Goal: Check status: Check status

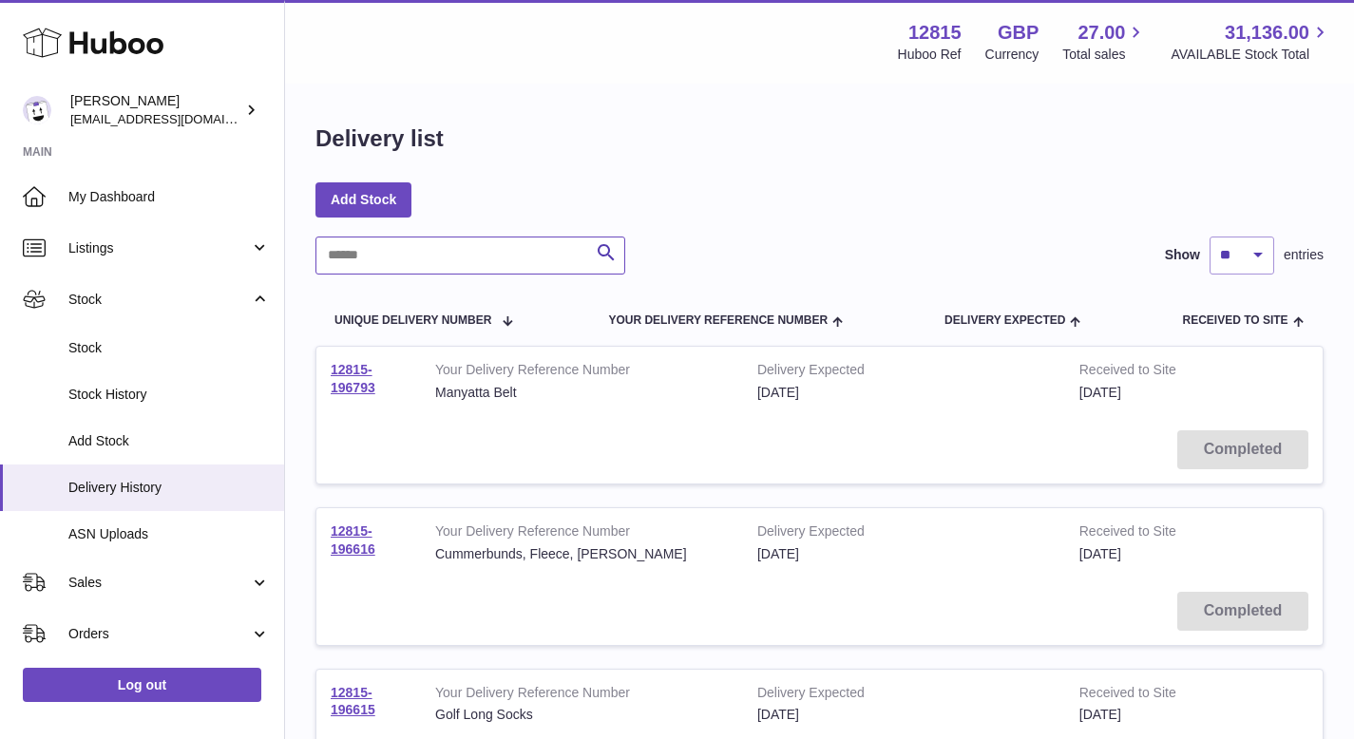
click at [503, 240] on input "text" at bounding box center [470, 256] width 310 height 38
type input "*****"
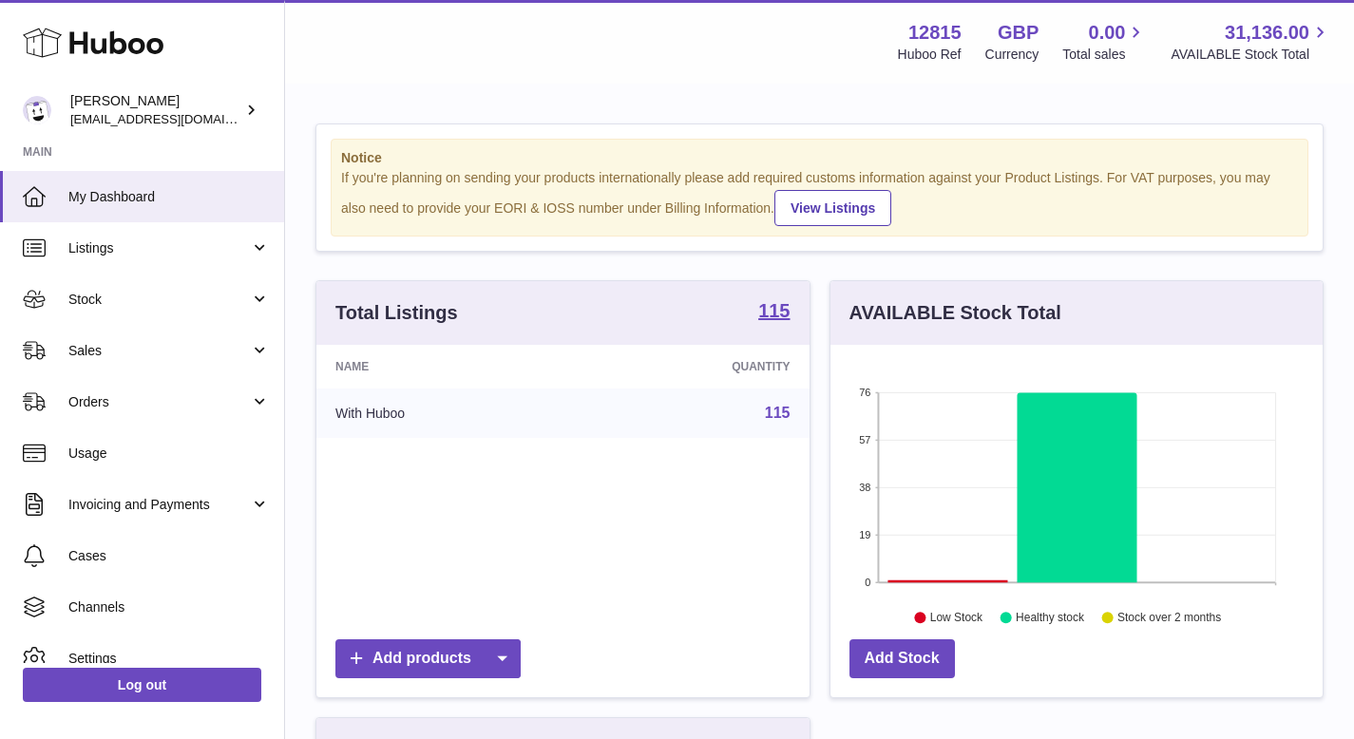
scroll to position [296, 492]
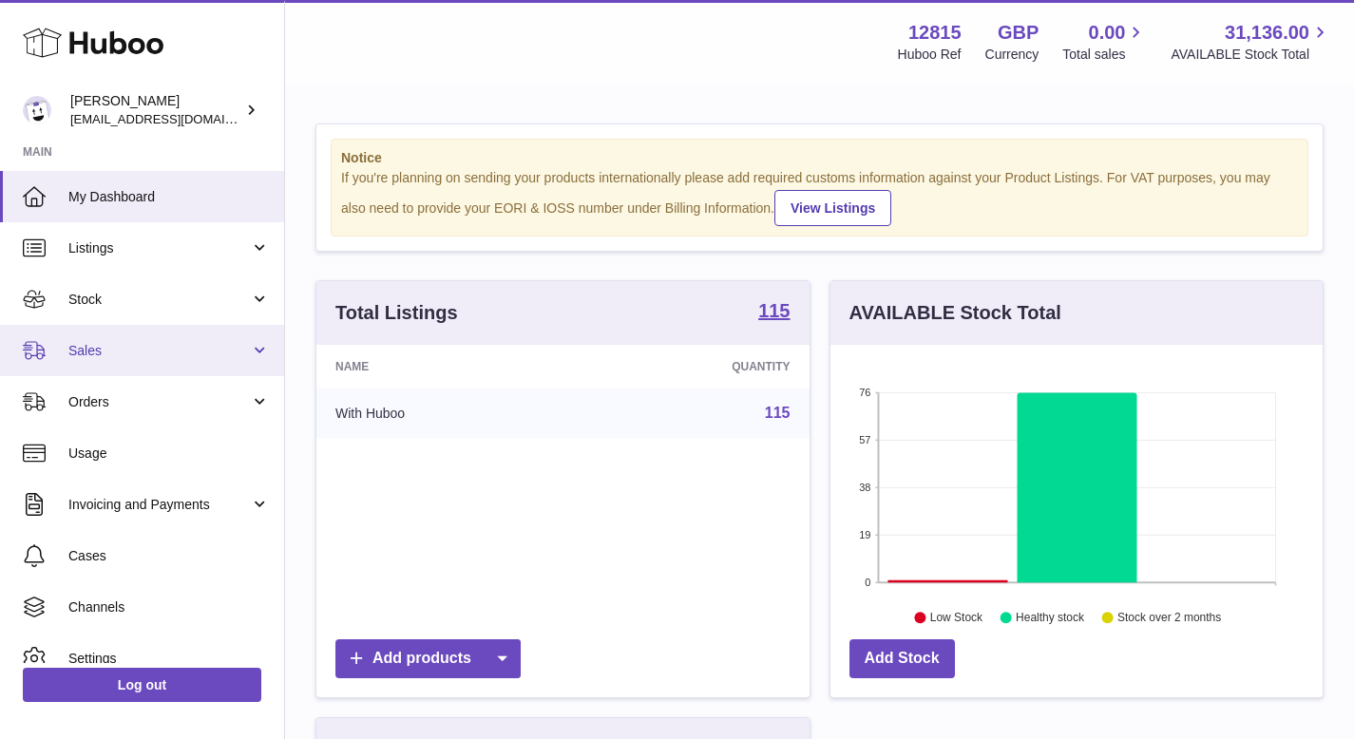
click at [192, 351] on span "Sales" at bounding box center [158, 351] width 181 height 18
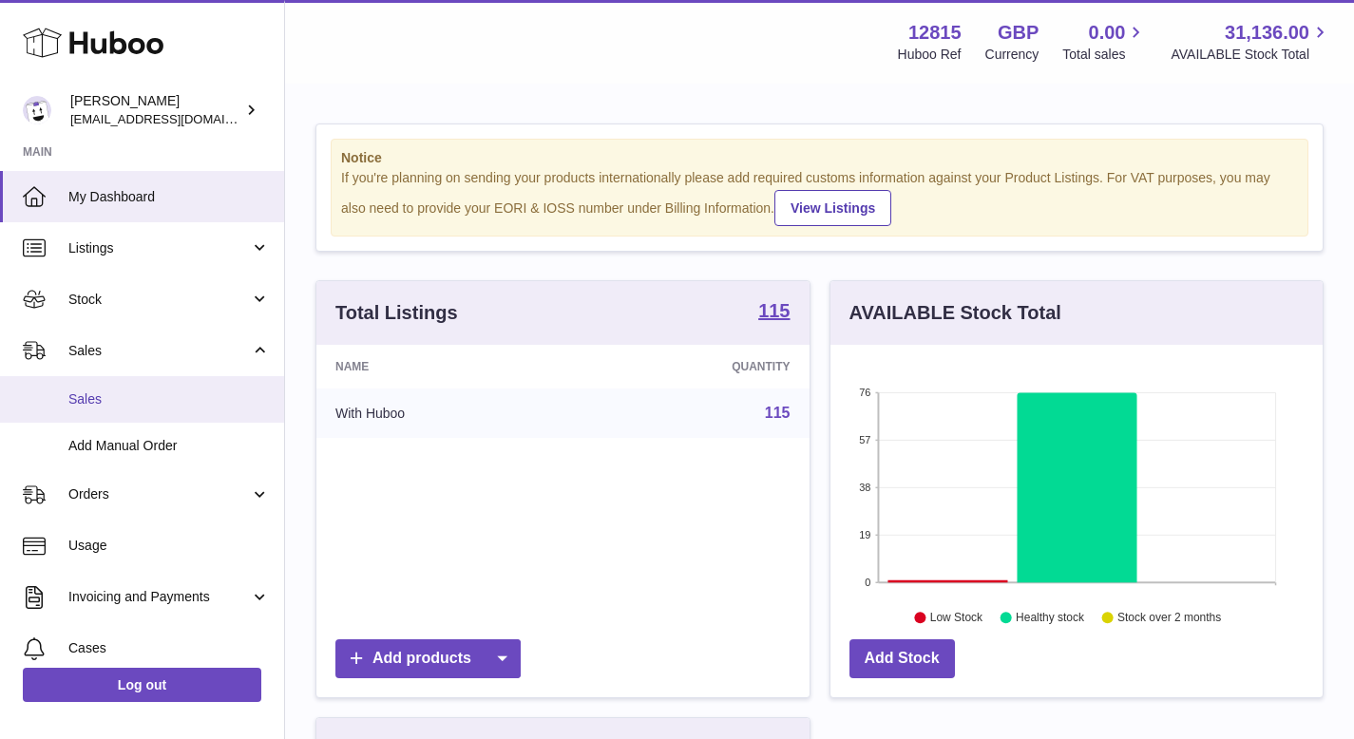
click at [156, 397] on span "Sales" at bounding box center [168, 399] width 201 height 18
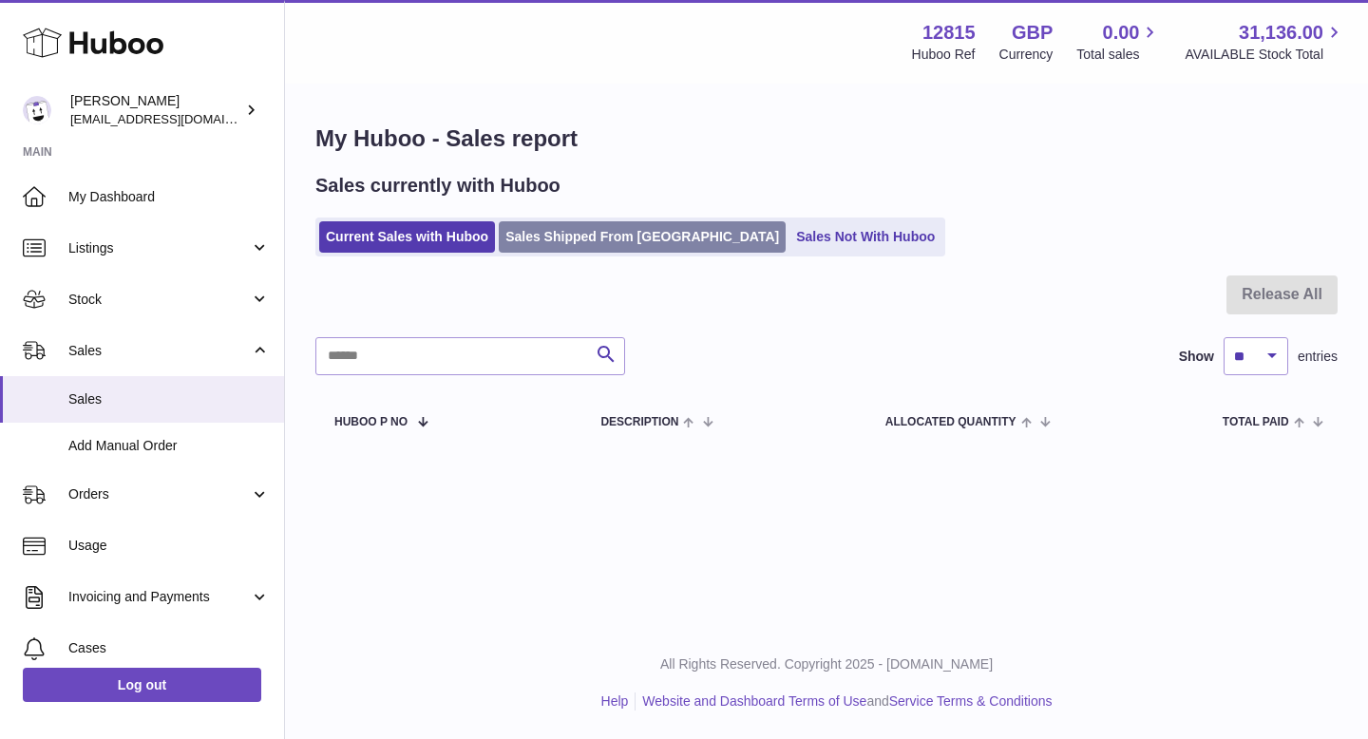
click at [622, 234] on link "Sales Shipped From [GEOGRAPHIC_DATA]" at bounding box center [642, 236] width 287 height 31
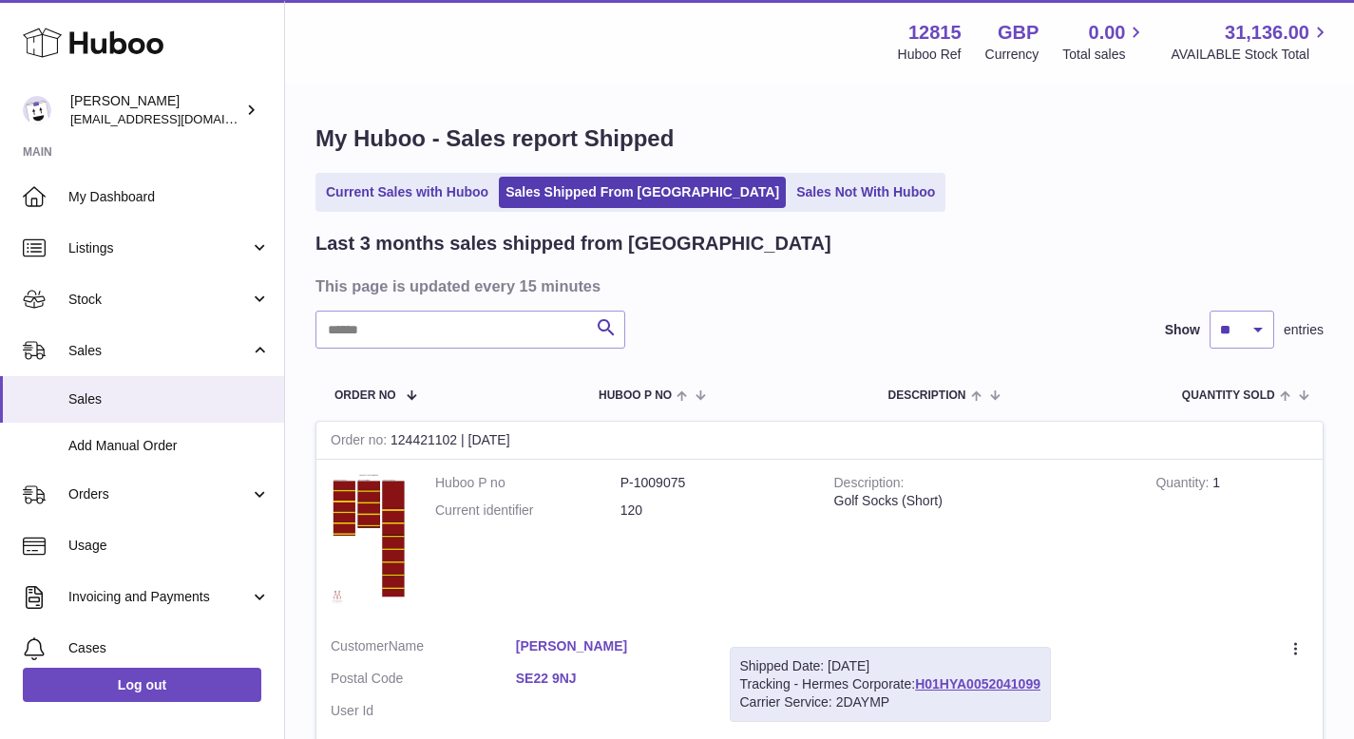
click at [483, 332] on input "text" at bounding box center [470, 330] width 310 height 38
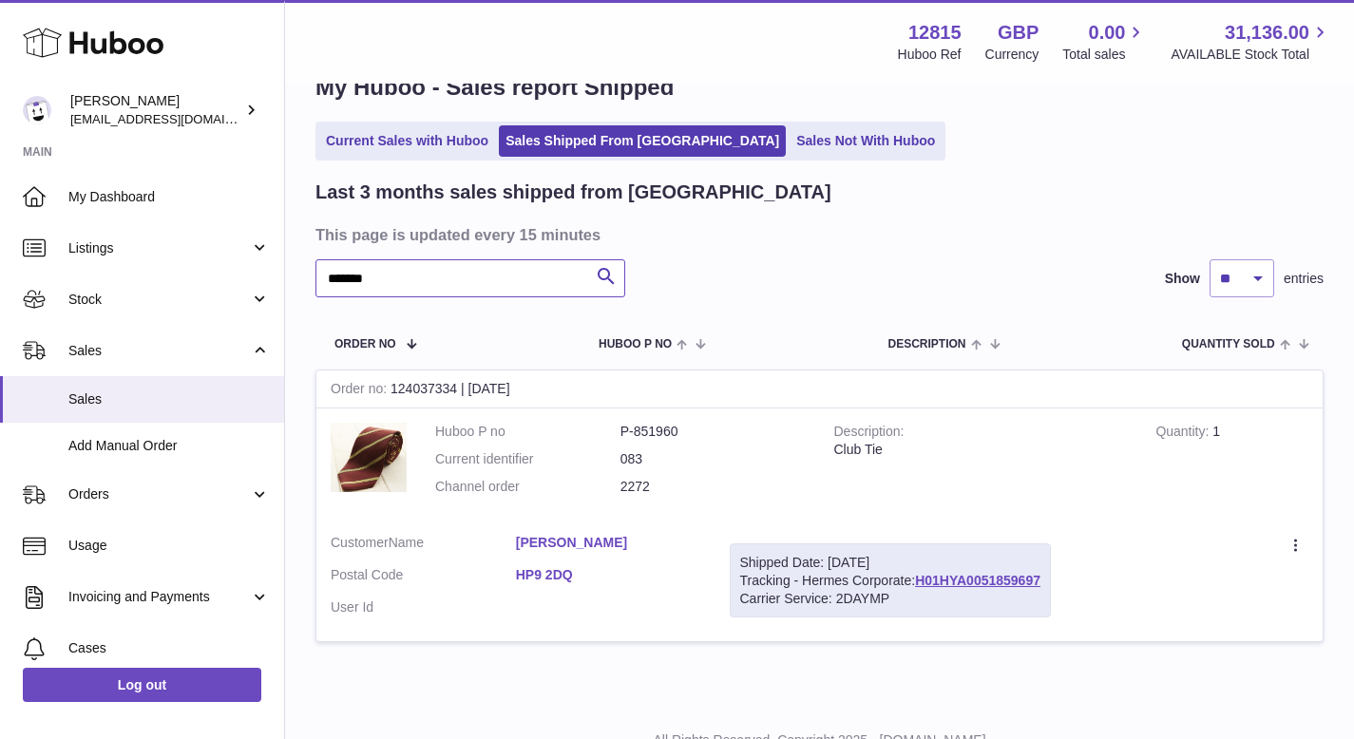
scroll to position [104, 0]
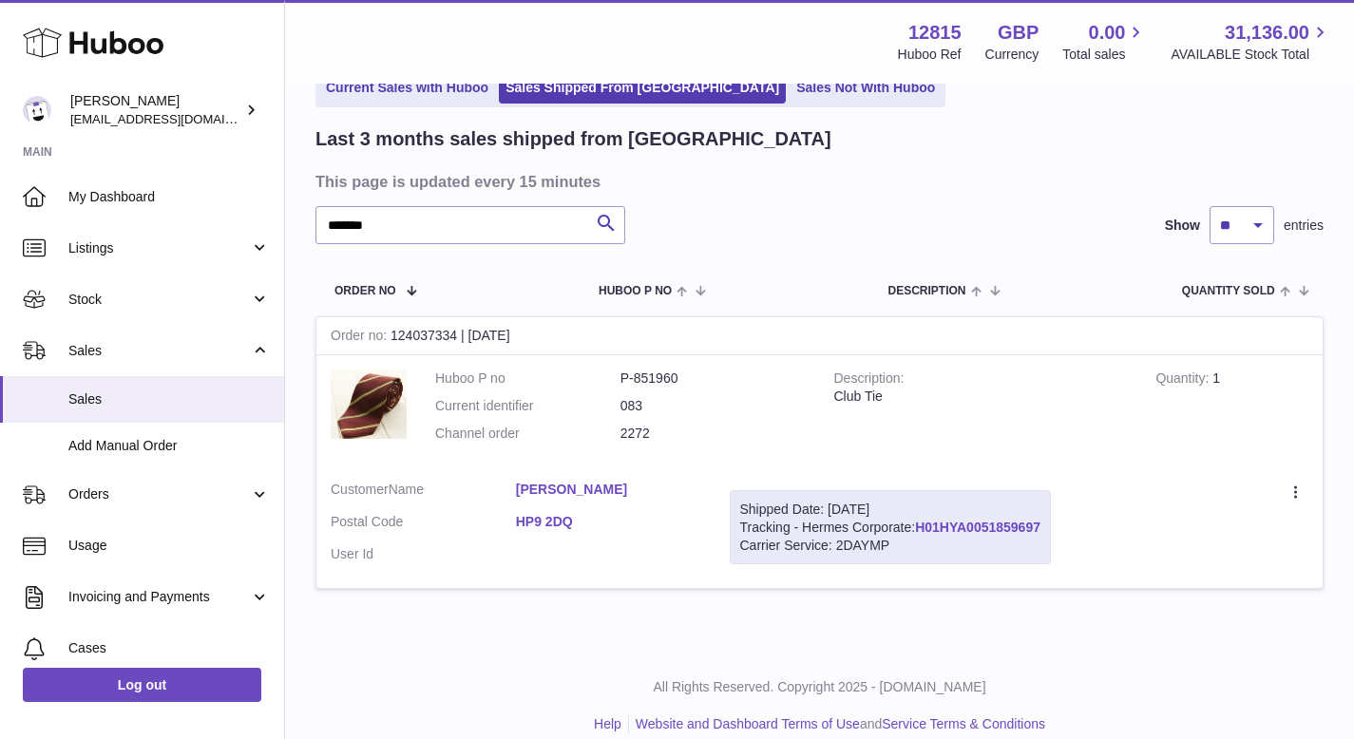
click at [944, 530] on link "H01HYA0051859697" at bounding box center [977, 527] width 125 height 15
drag, startPoint x: 514, startPoint y: 515, endPoint x: 576, endPoint y: 521, distance: 62.1
click at [576, 521] on dl "Customer Name Martin Haycock Postal Code HP9 2DQ User Id" at bounding box center [516, 527] width 370 height 92
copy dl "HP9 2DQ"
drag, startPoint x: 917, startPoint y: 522, endPoint x: 1050, endPoint y: 530, distance: 133.2
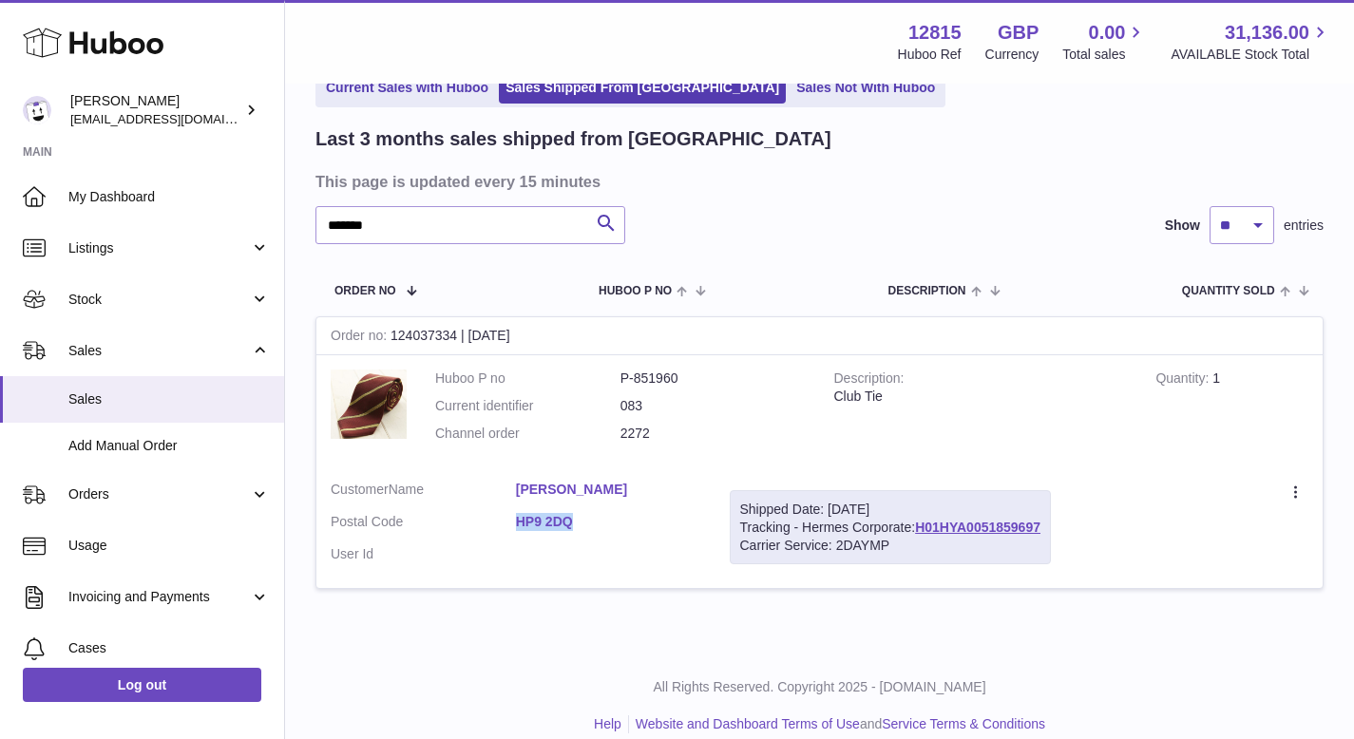
click at [1050, 530] on div "Shipped Date: 4th Sep 2025 Tracking - Hermes Corporate: H01HYA0051859697 Carrie…" at bounding box center [890, 527] width 321 height 75
copy link "H01HYA0051859697"
drag, startPoint x: 512, startPoint y: 518, endPoint x: 597, endPoint y: 533, distance: 85.9
click at [597, 533] on dl "Customer Name Martin Haycock Postal Code HP9 2DQ User Id" at bounding box center [516, 527] width 370 height 92
copy dl "HP9 2DQ"
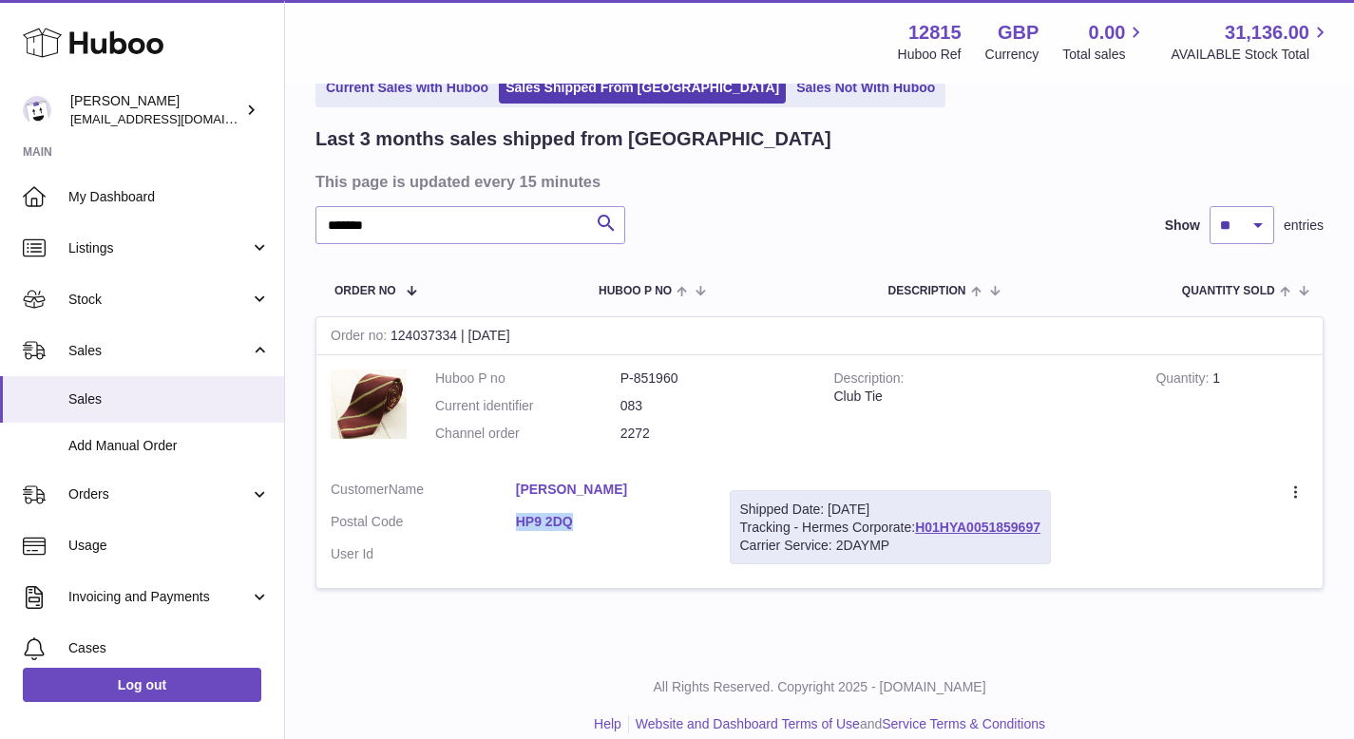
drag, startPoint x: 920, startPoint y: 519, endPoint x: 1054, endPoint y: 520, distance: 133.9
click at [1054, 520] on td "Shipped Date: 4th Sep 2025 Tracking - Hermes Corporate: H01HYA0051859697 Carrie…" at bounding box center [890, 527] width 350 height 123
copy link "H01HYA0051859697"
drag, startPoint x: 512, startPoint y: 514, endPoint x: 635, endPoint y: 529, distance: 124.4
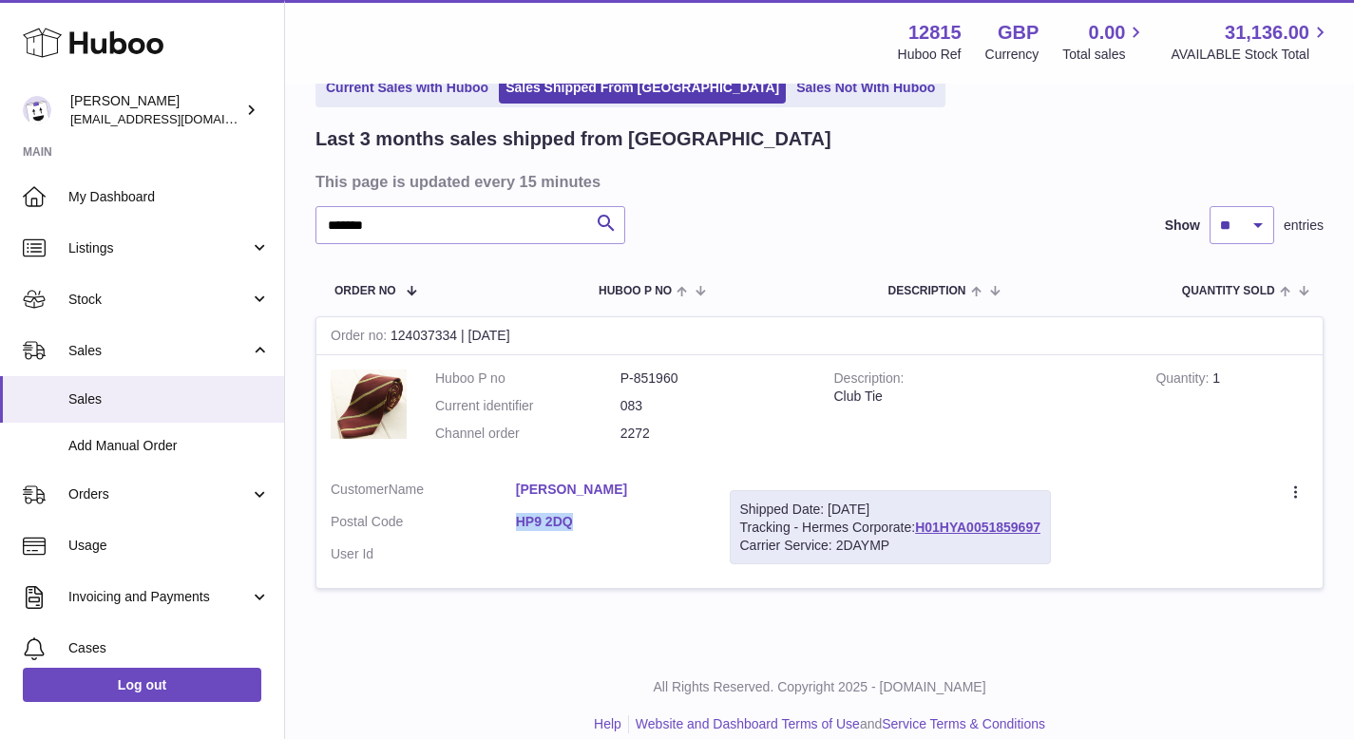
click at [635, 529] on dl "Customer Name Martin Haycock Postal Code HP9 2DQ User Id" at bounding box center [516, 527] width 370 height 92
copy dl "HP9 2DQ"
click at [408, 230] on input "*******" at bounding box center [470, 225] width 310 height 38
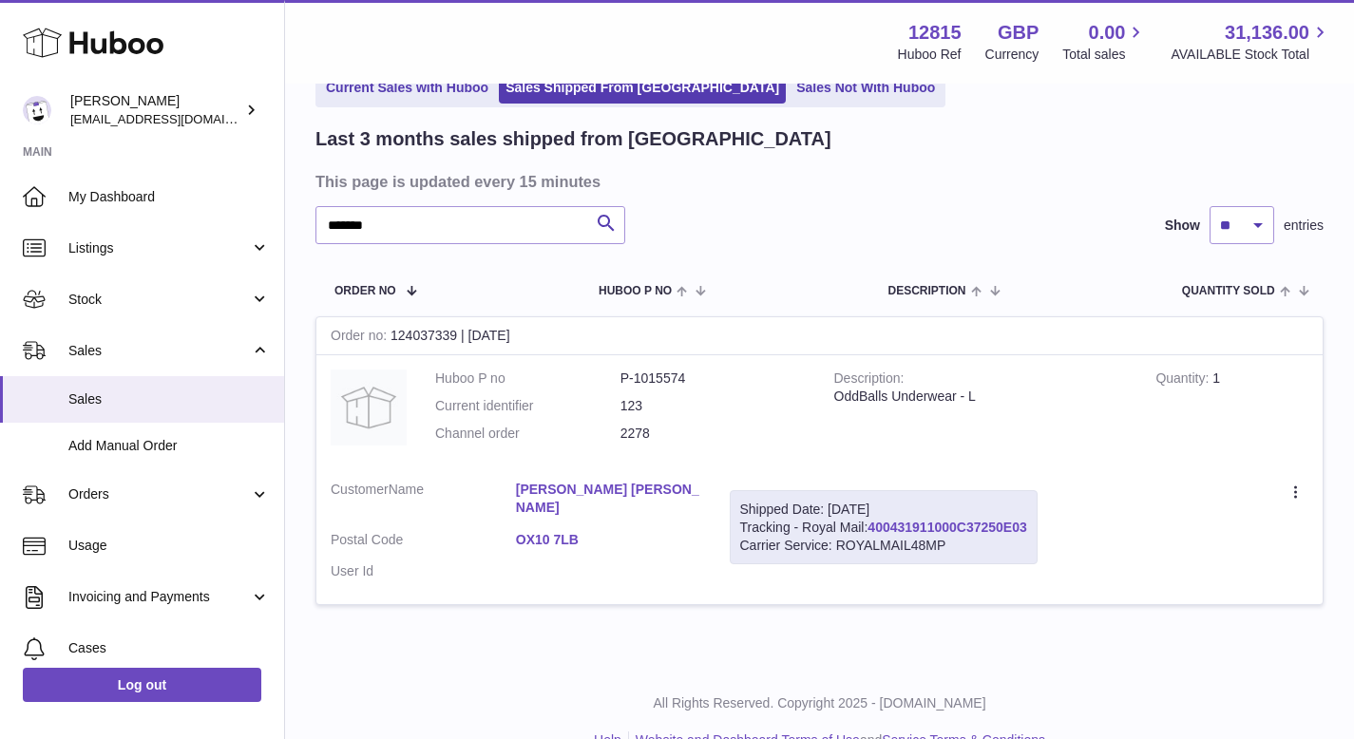
click at [1009, 522] on link "400431911000C37250E03" at bounding box center [946, 527] width 159 height 15
click at [970, 528] on link "400431911000C37250E03" at bounding box center [946, 527] width 159 height 15
click at [388, 227] on input "*******" at bounding box center [470, 225] width 310 height 38
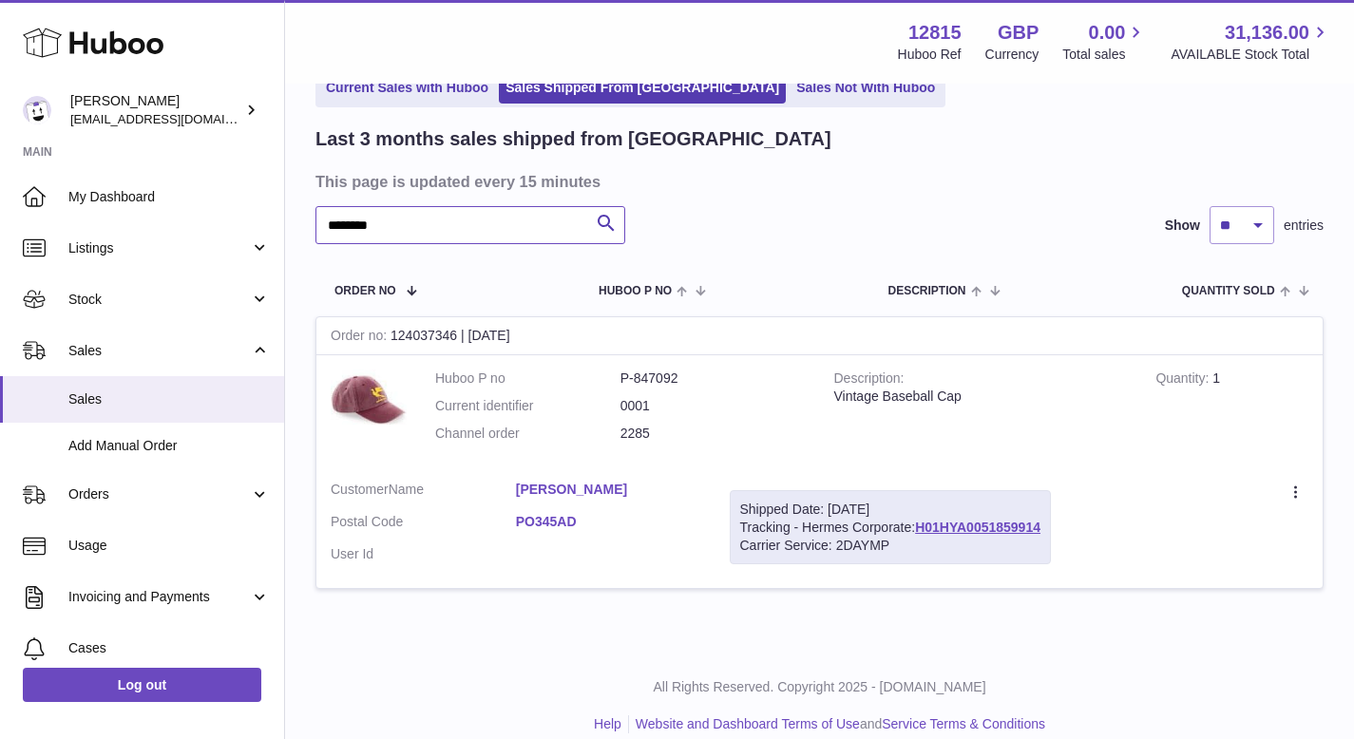
type input "********"
click at [970, 535] on div "Shipped Date: 4th Sep 2025 Tracking - Hermes Corporate: H01HYA0051859914 Carrie…" at bounding box center [890, 527] width 321 height 75
click at [964, 529] on link "H01HYA0051859914" at bounding box center [977, 527] width 125 height 15
drag, startPoint x: 1045, startPoint y: 521, endPoint x: 906, endPoint y: 522, distance: 138.7
drag, startPoint x: 906, startPoint y: 522, endPoint x: 914, endPoint y: 540, distance: 18.7
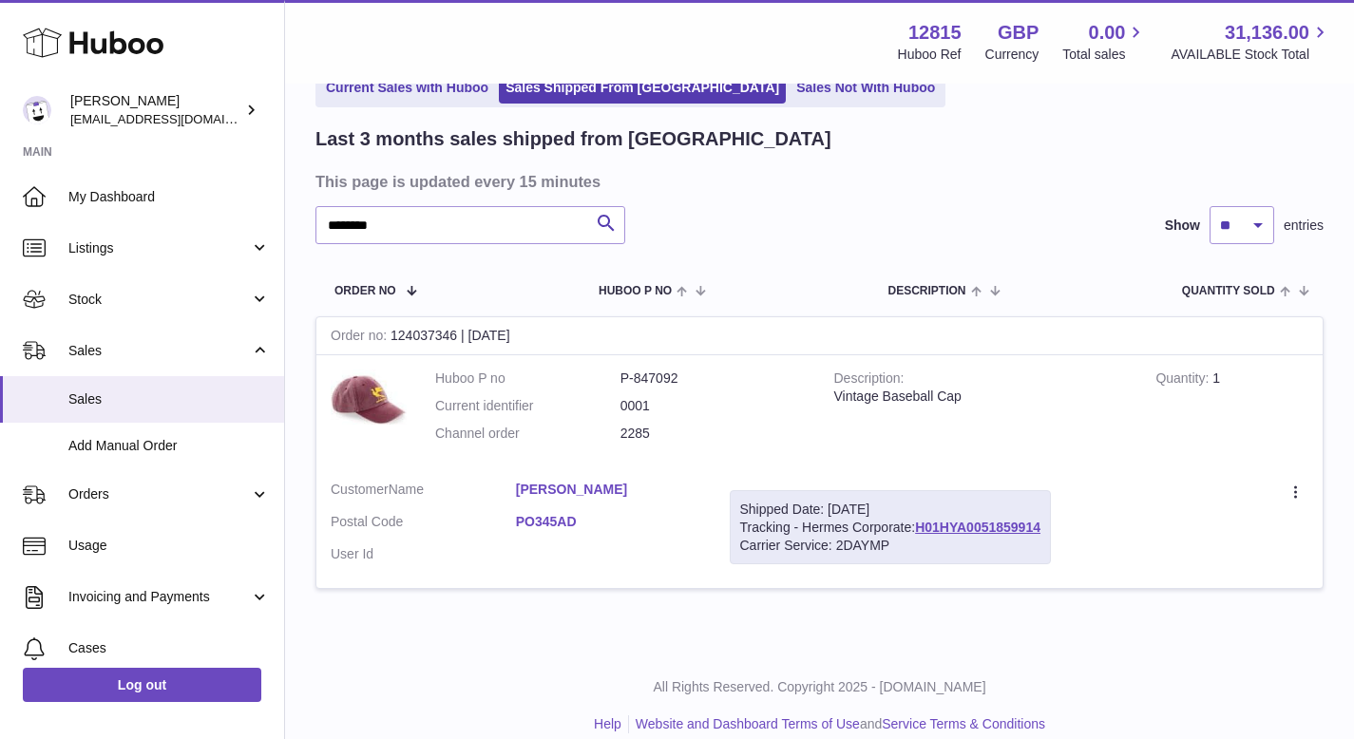
click at [914, 540] on div "Carrier Service: 2DAYMP" at bounding box center [890, 546] width 300 height 18
drag, startPoint x: 918, startPoint y: 523, endPoint x: 1048, endPoint y: 524, distance: 130.1
click at [1048, 524] on div "Shipped Date: 4th Sep 2025 Tracking - Hermes Corporate: H01HYA0051859914 Carrie…" at bounding box center [890, 527] width 321 height 75
copy link "H01HYA0051859914"
drag, startPoint x: 504, startPoint y: 517, endPoint x: 588, endPoint y: 514, distance: 83.6
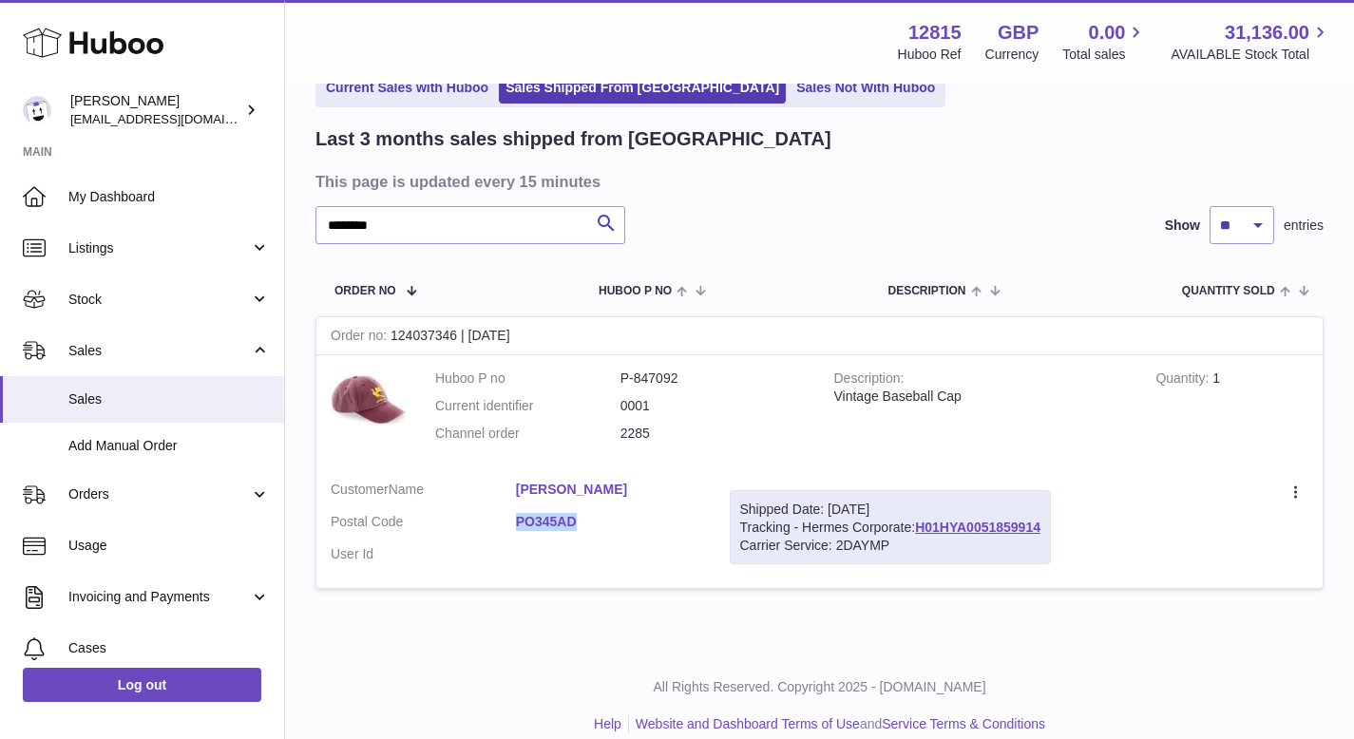
click at [588, 514] on dl "Customer Name Frederick Strachan Postal Code PO345AD User Id" at bounding box center [516, 527] width 370 height 92
copy dl "PO345AD"
